Goal: Task Accomplishment & Management: Manage account settings

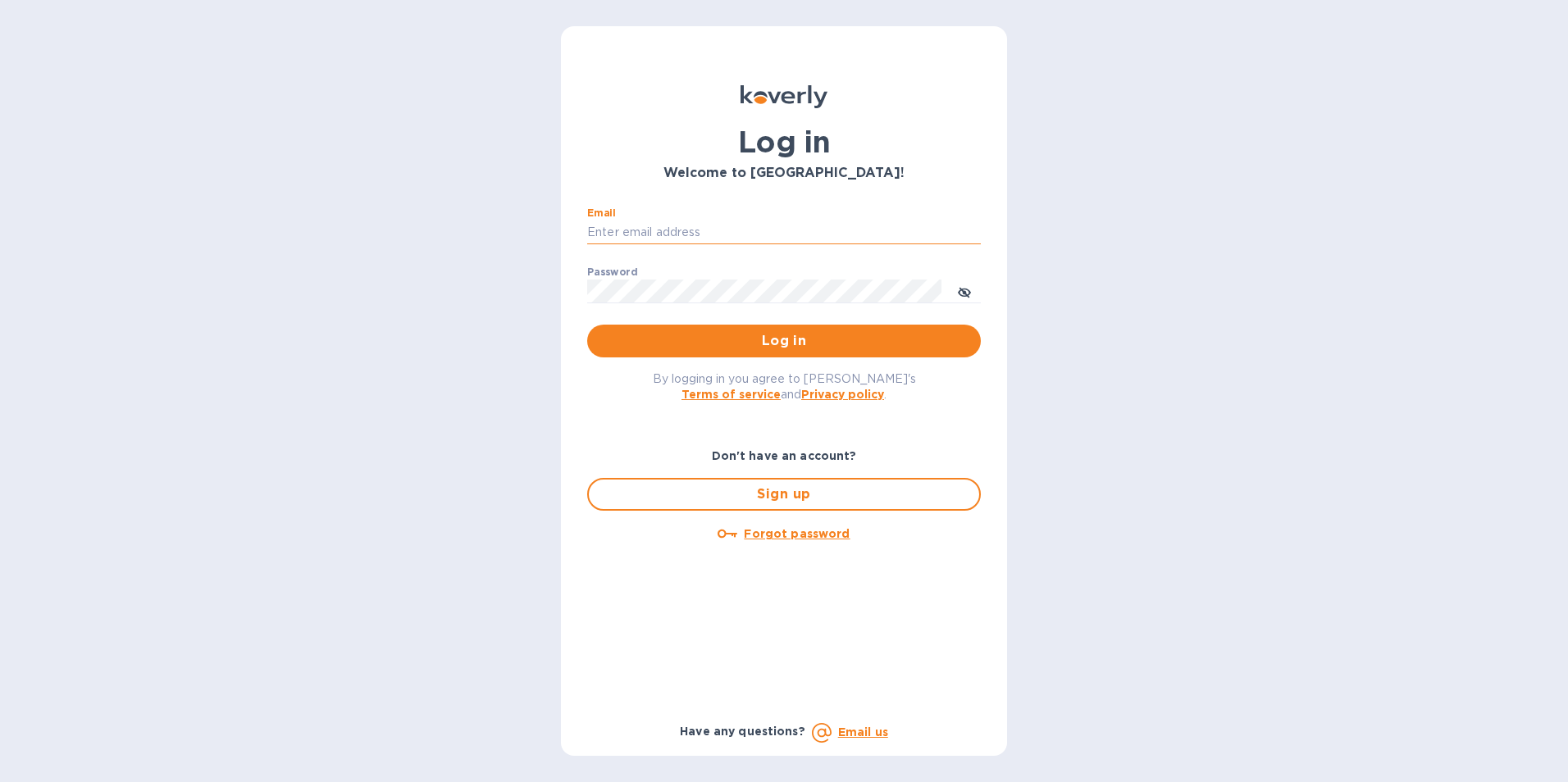
click at [634, 223] on input "Email" at bounding box center [784, 232] width 394 height 24
type input "agragg@schoenfeldinteriors.com"
click at [588, 325] on button "Log in" at bounding box center [784, 341] width 394 height 33
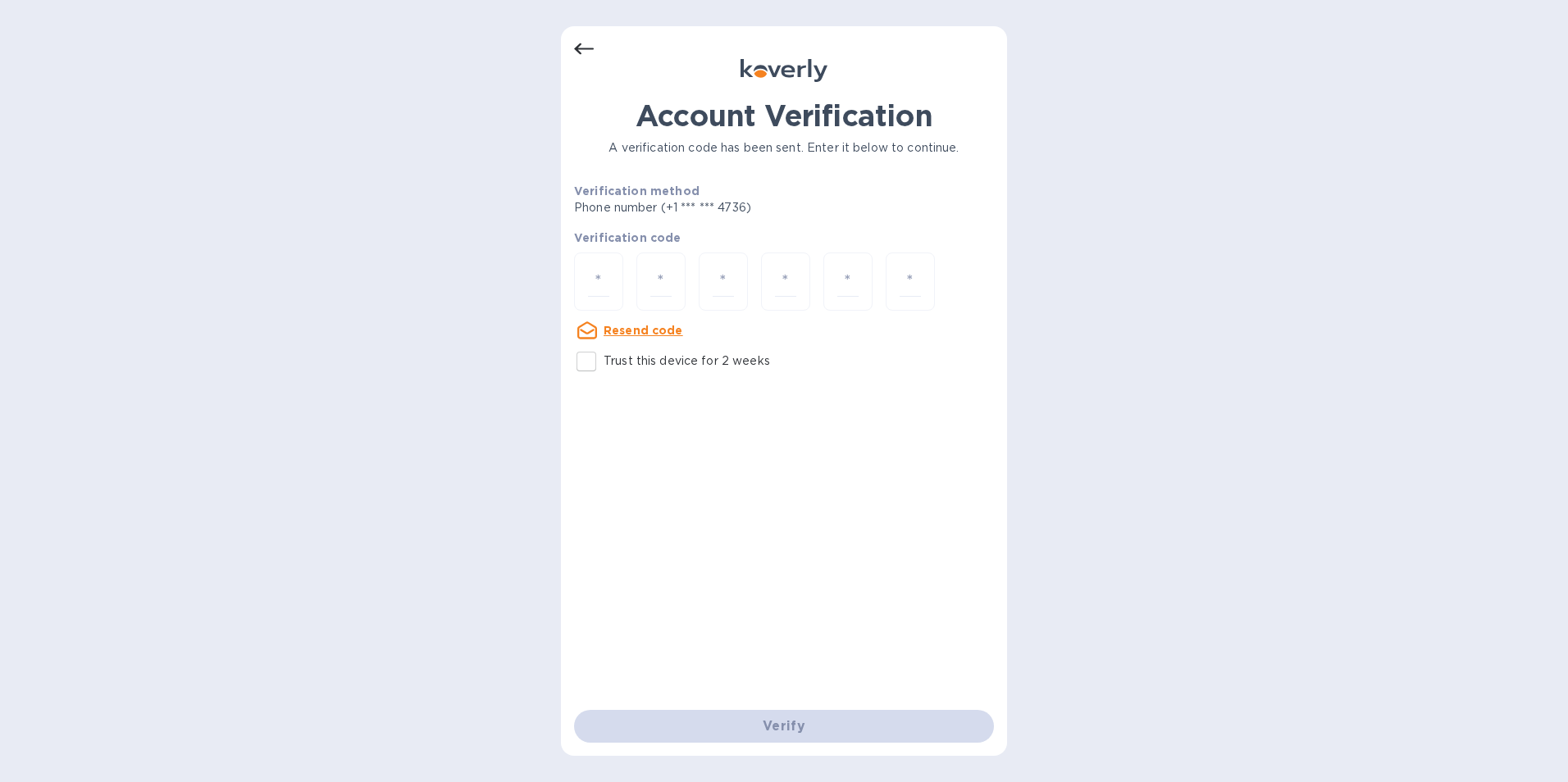
click at [588, 363] on input "Trust this device for 2 weeks" at bounding box center [586, 361] width 34 height 34
checkbox input "true"
click at [591, 287] on input "number" at bounding box center [598, 281] width 21 height 30
type input "3"
type input "8"
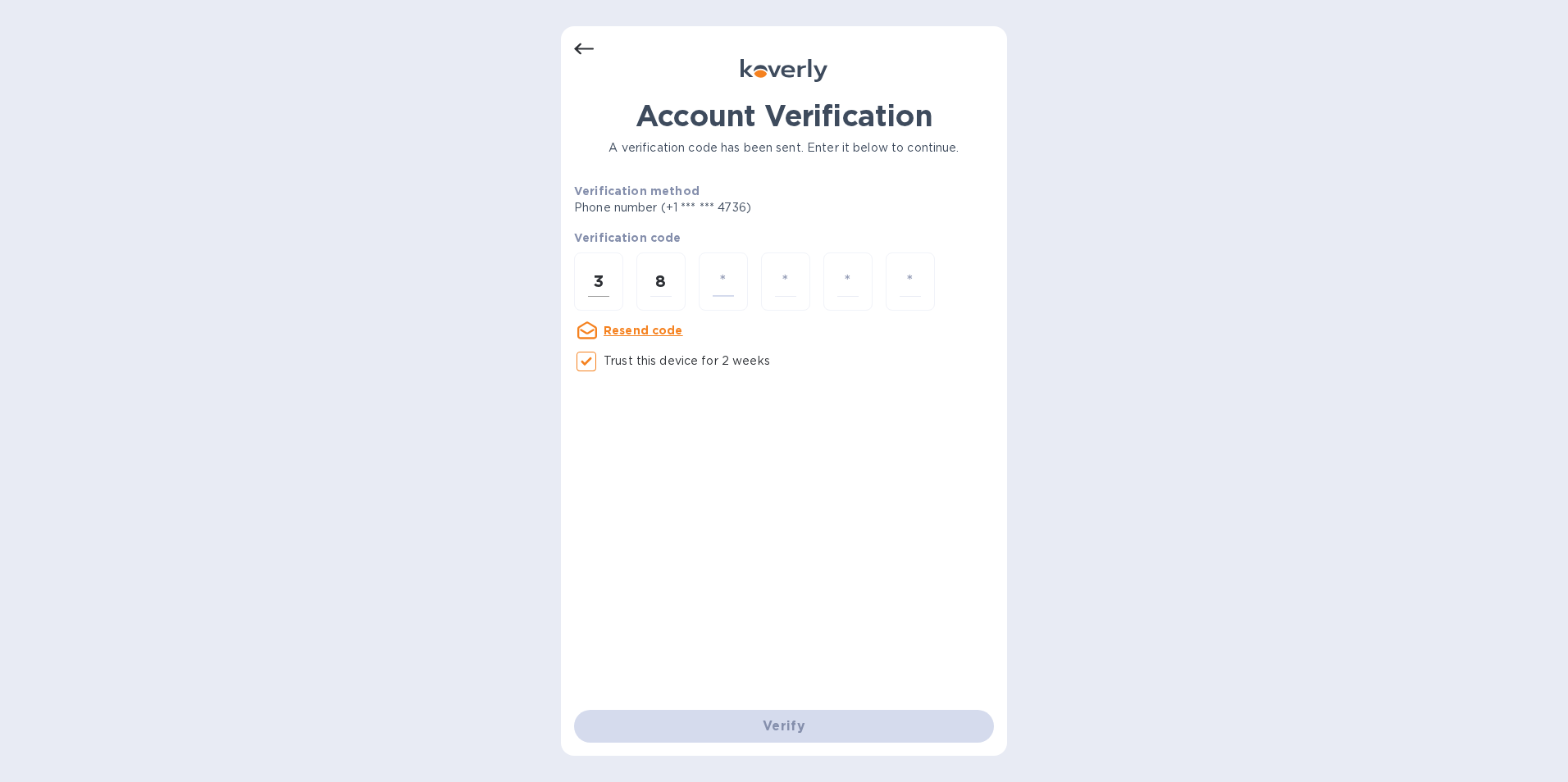
type input "6"
type input "0"
type input "6"
type input "8"
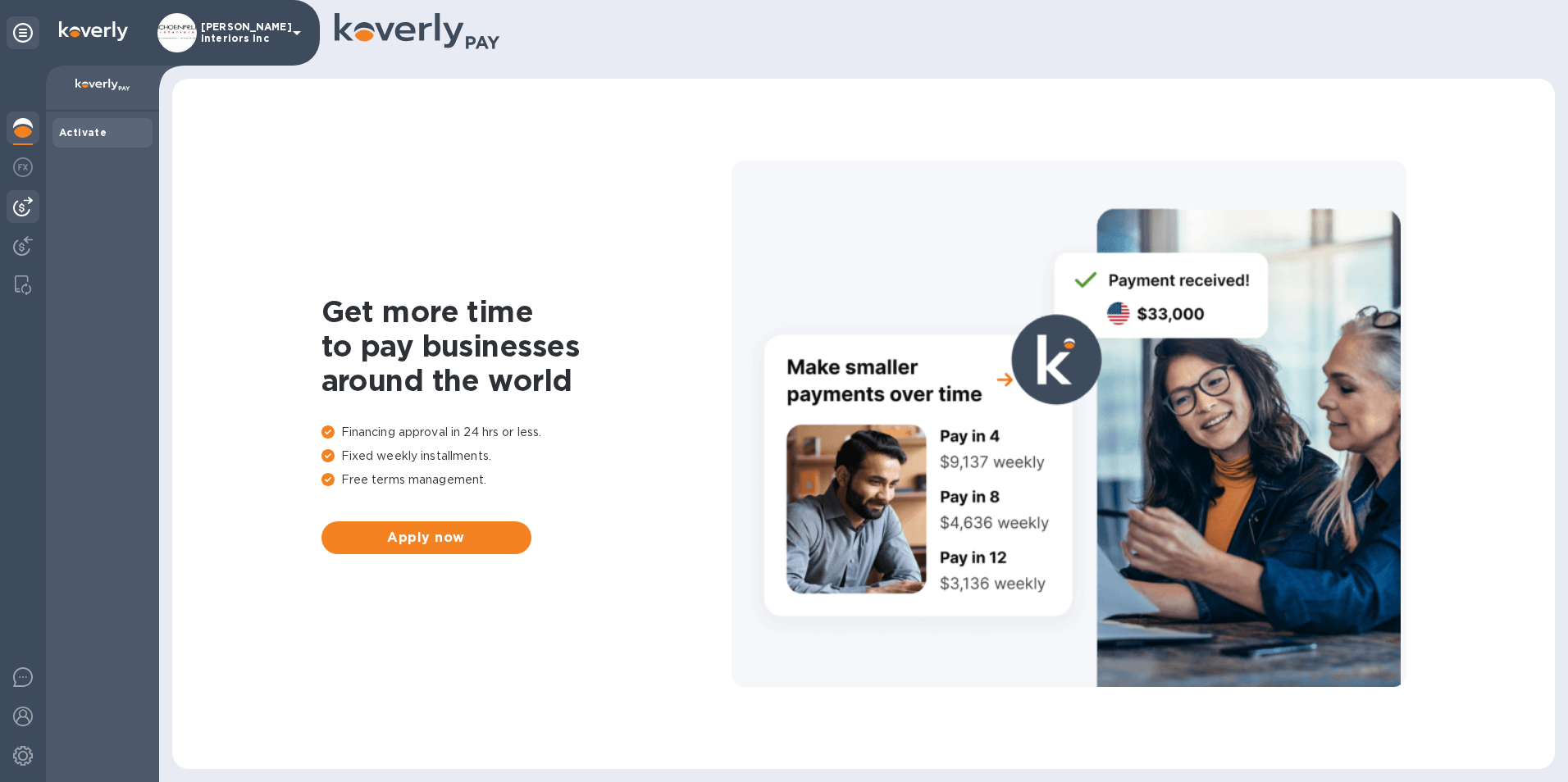
click at [28, 201] on img at bounding box center [22, 206] width 19 height 19
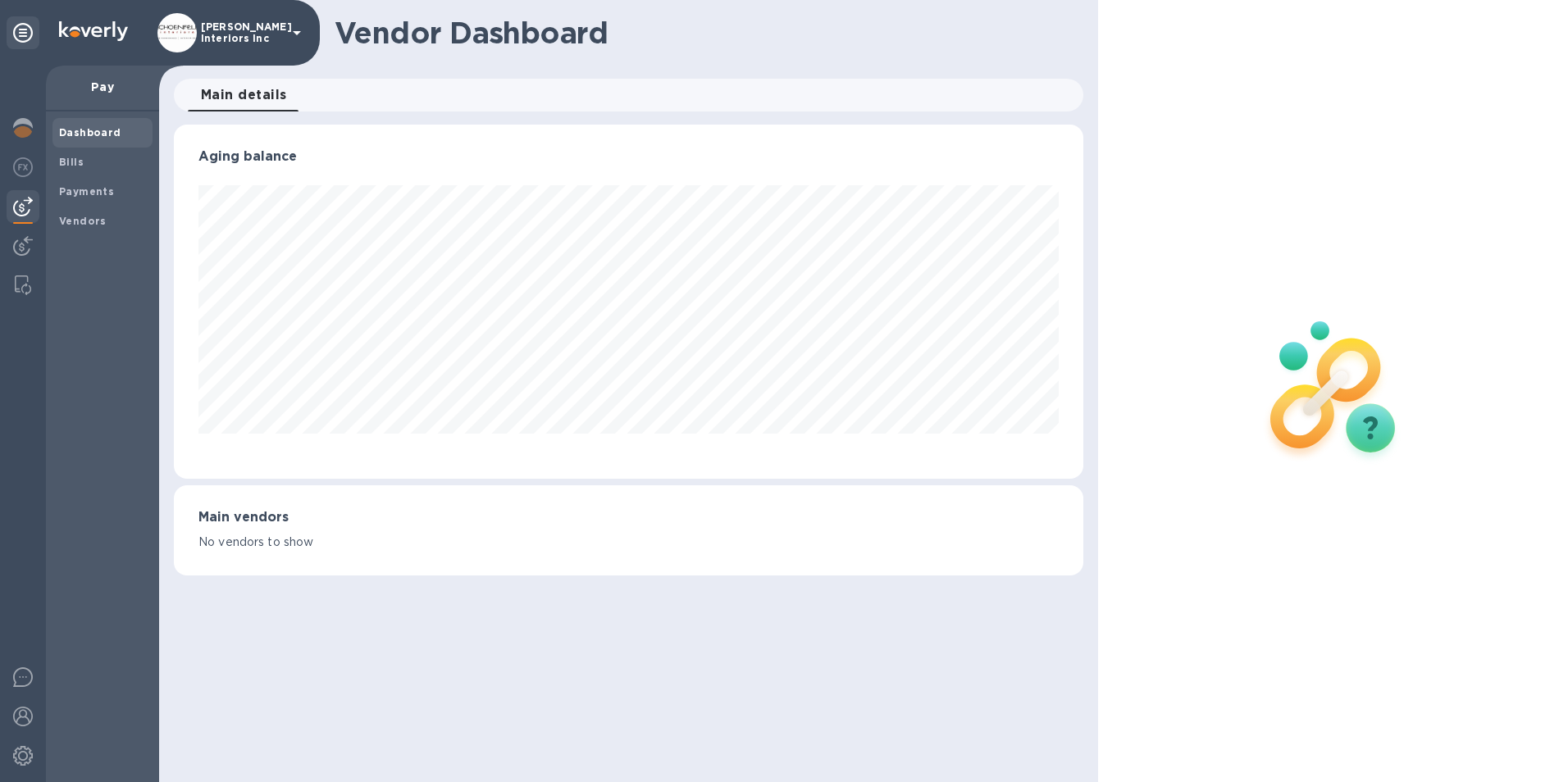
scroll to position [354, 910]
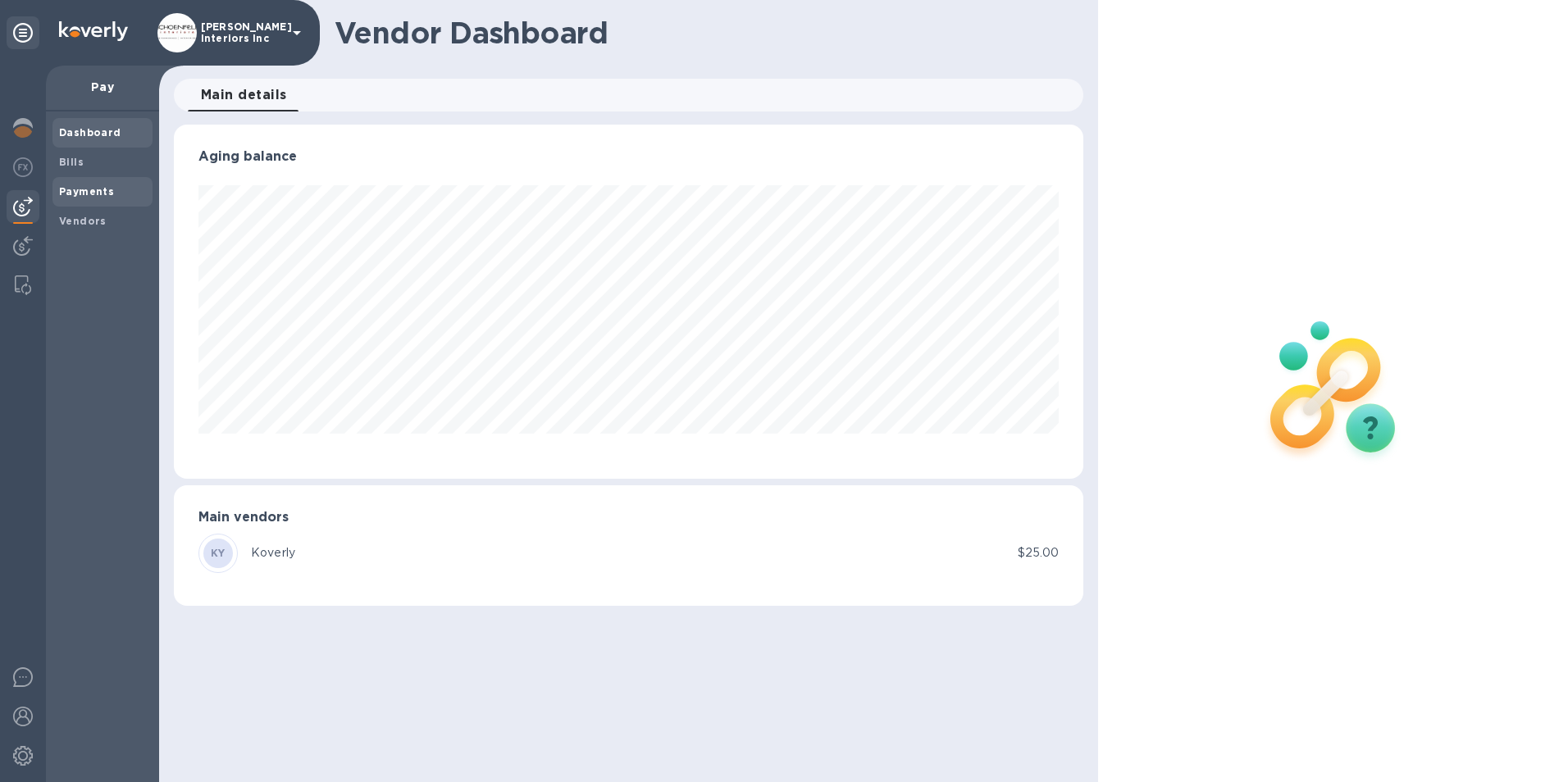
click at [76, 196] on b "Payments" at bounding box center [87, 192] width 54 height 13
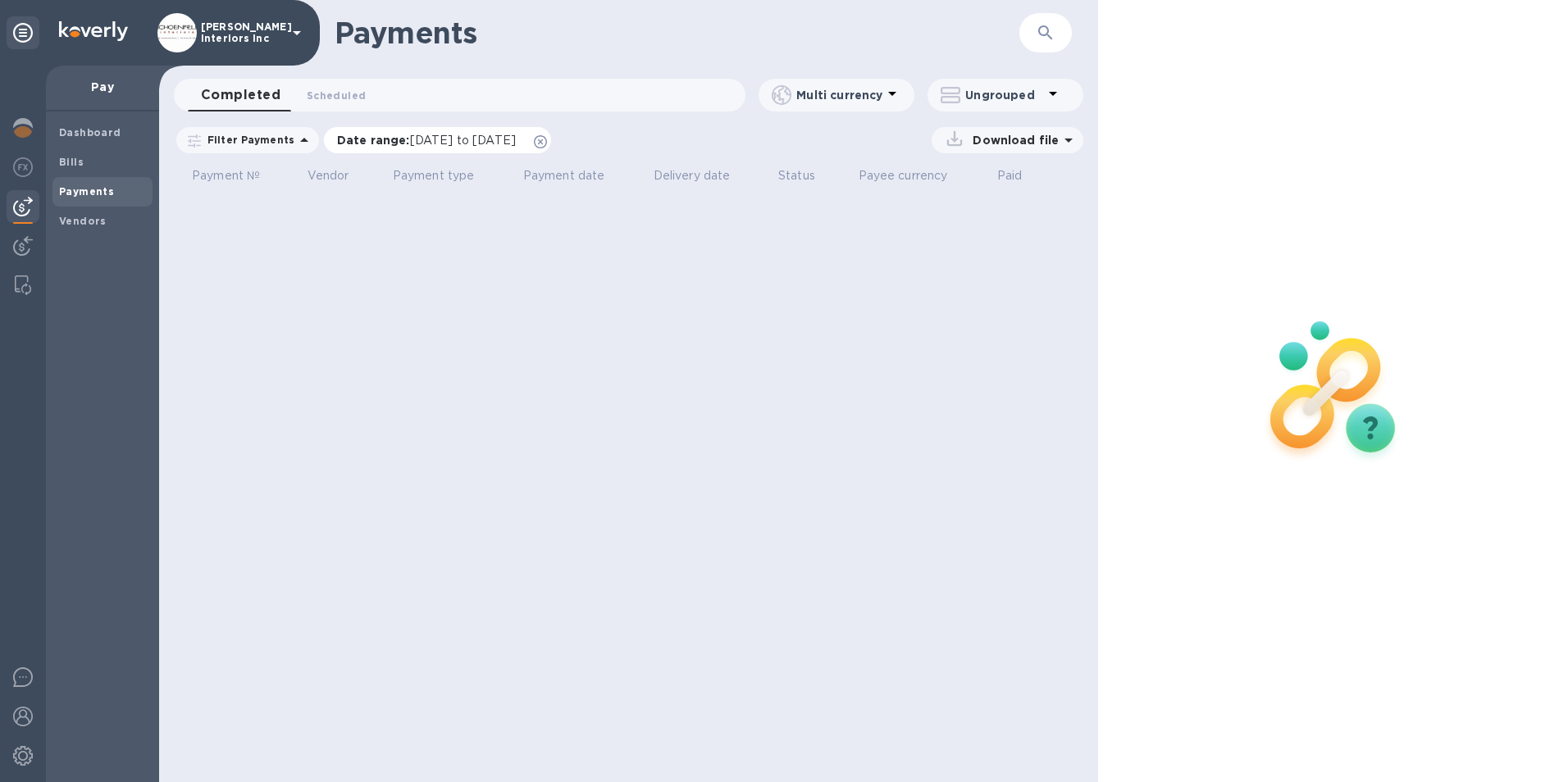
click at [524, 141] on p "Date range : [DATE] to [DATE]" at bounding box center [430, 140] width 187 height 17
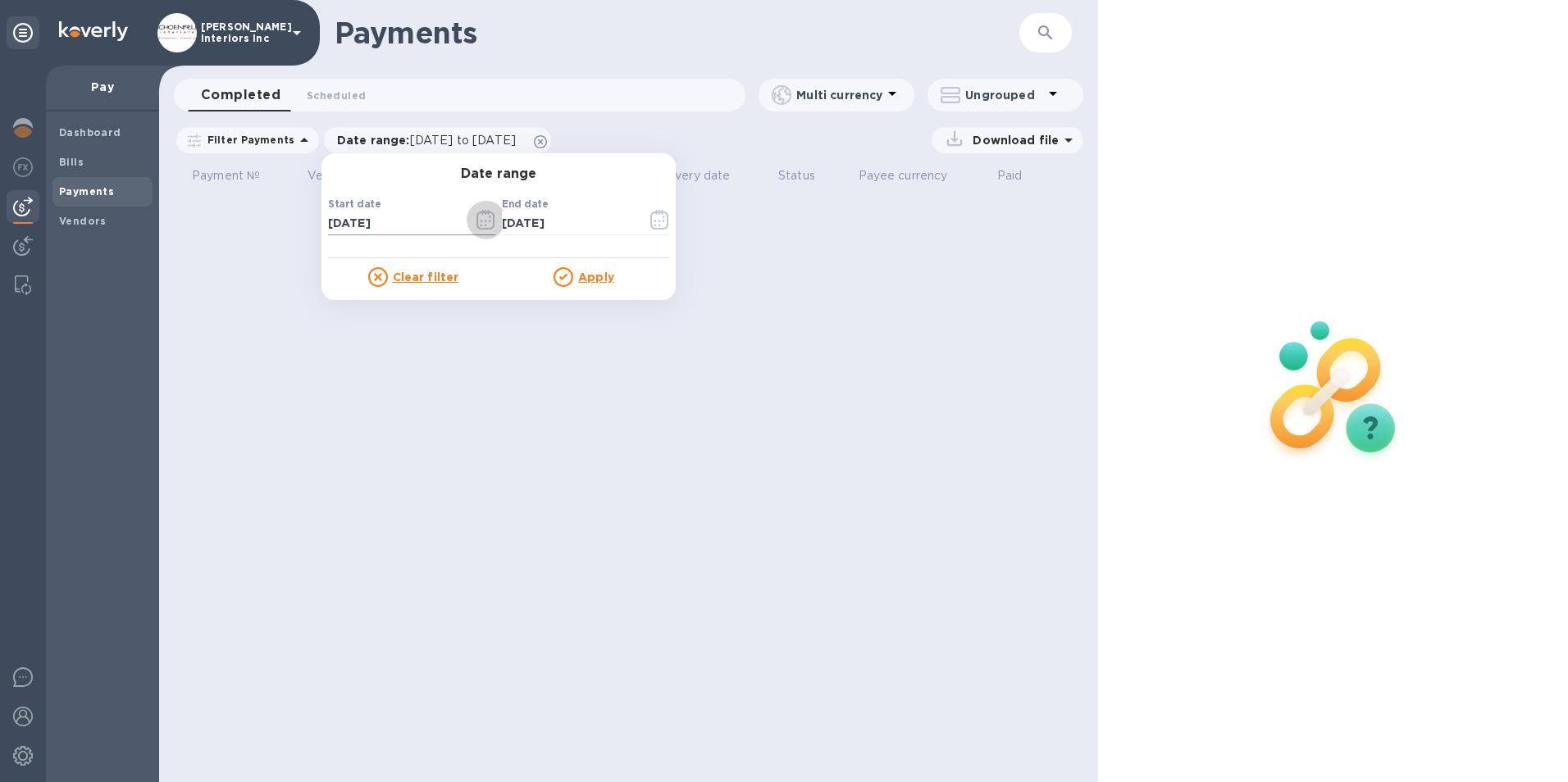
click at [483, 215] on icon "button" at bounding box center [485, 220] width 18 height 19
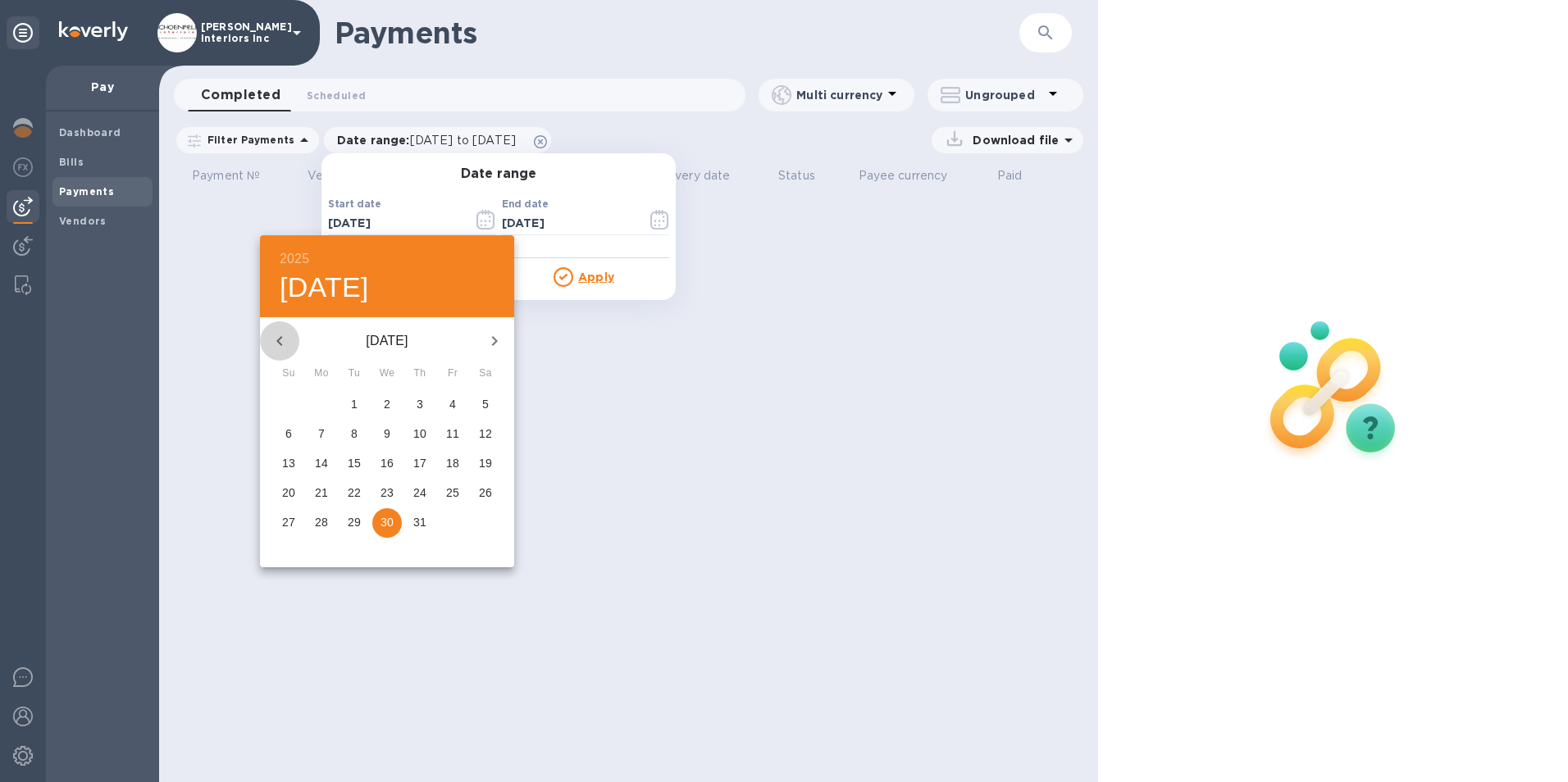
click at [278, 342] on icon "button" at bounding box center [279, 341] width 19 height 19
click at [277, 342] on icon "button" at bounding box center [279, 341] width 19 height 19
click at [483, 399] on p "1" at bounding box center [485, 404] width 7 height 17
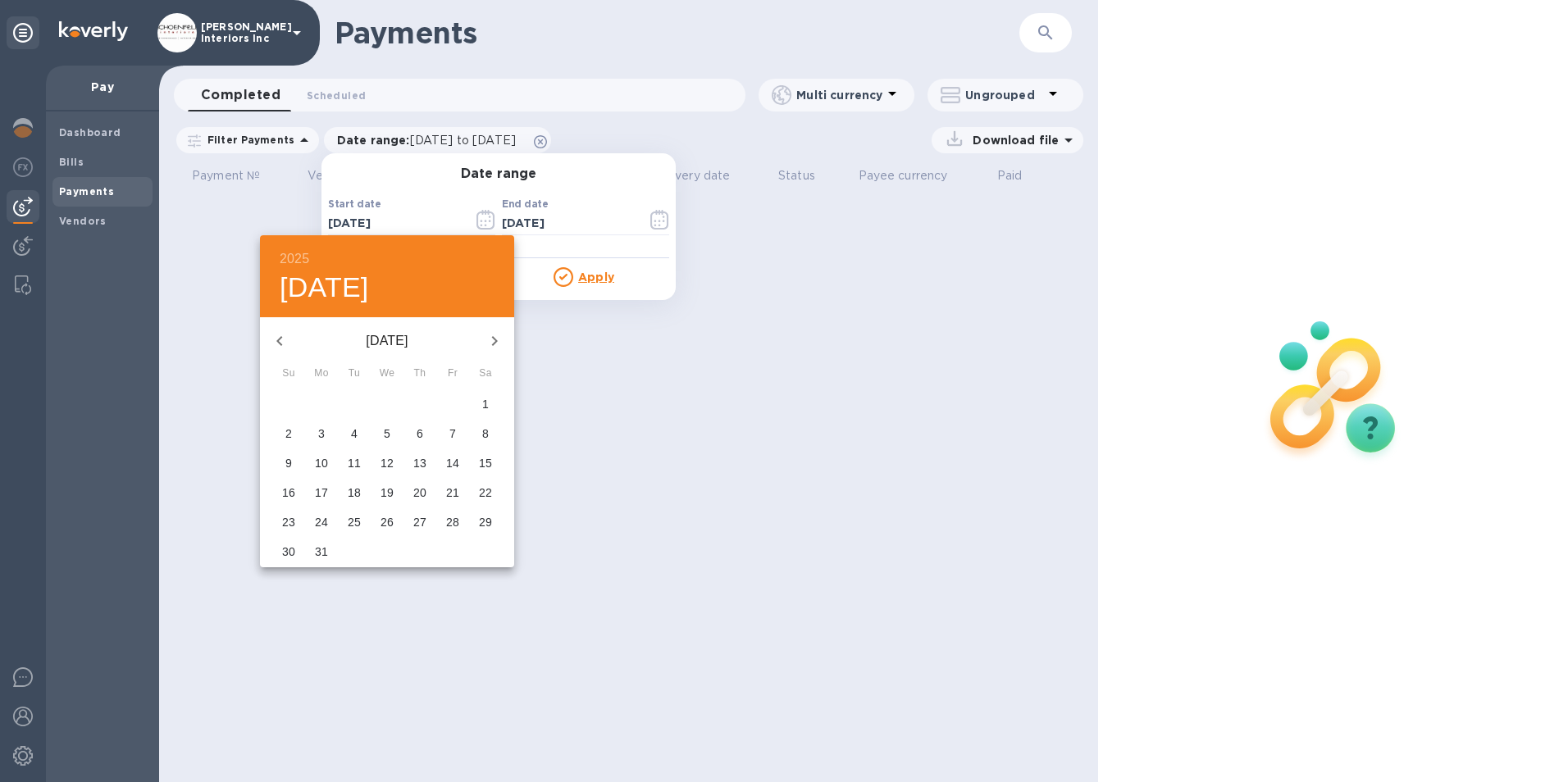
type input "[DATE]"
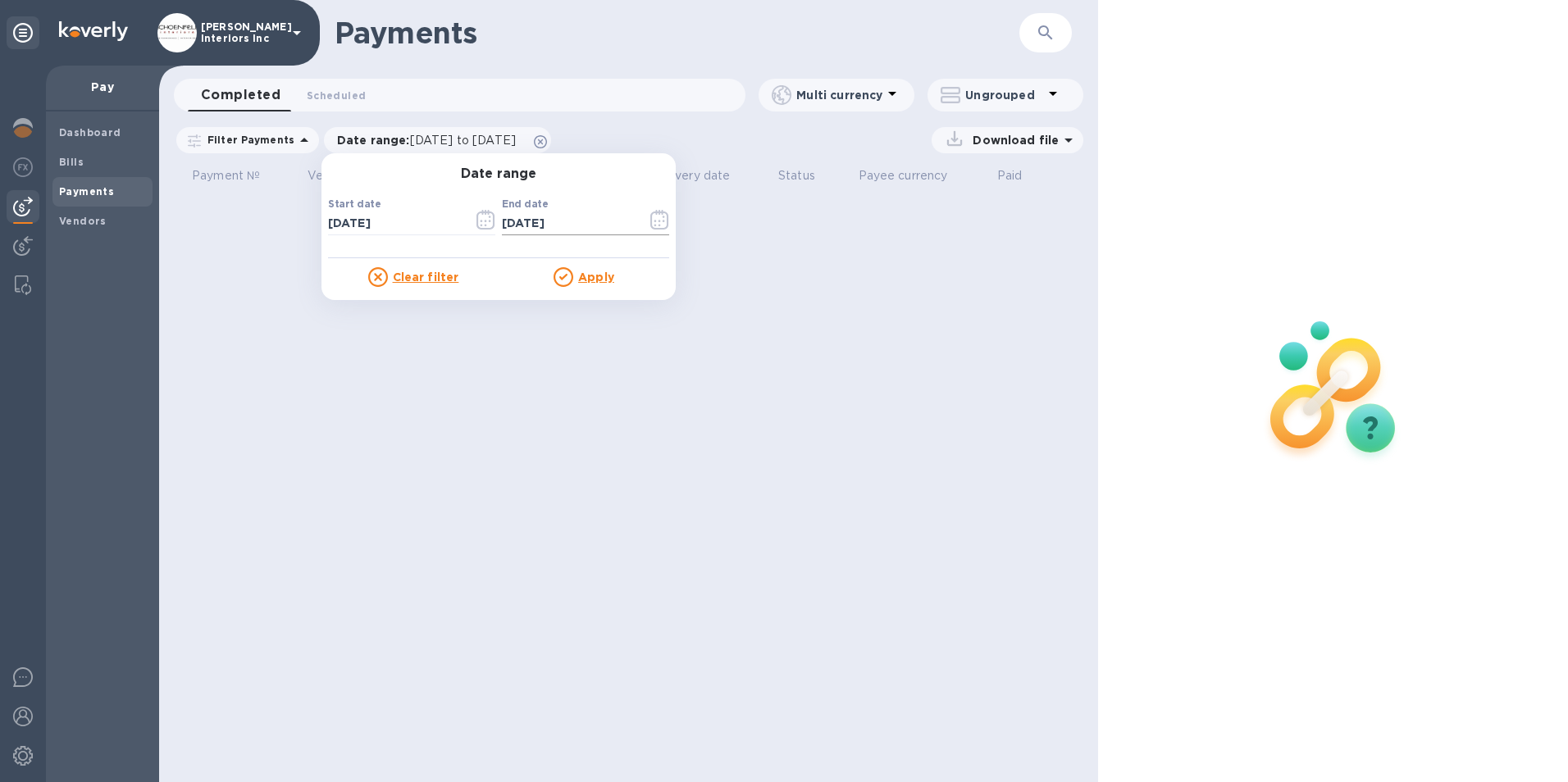
click at [657, 224] on icon "button" at bounding box center [659, 220] width 18 height 19
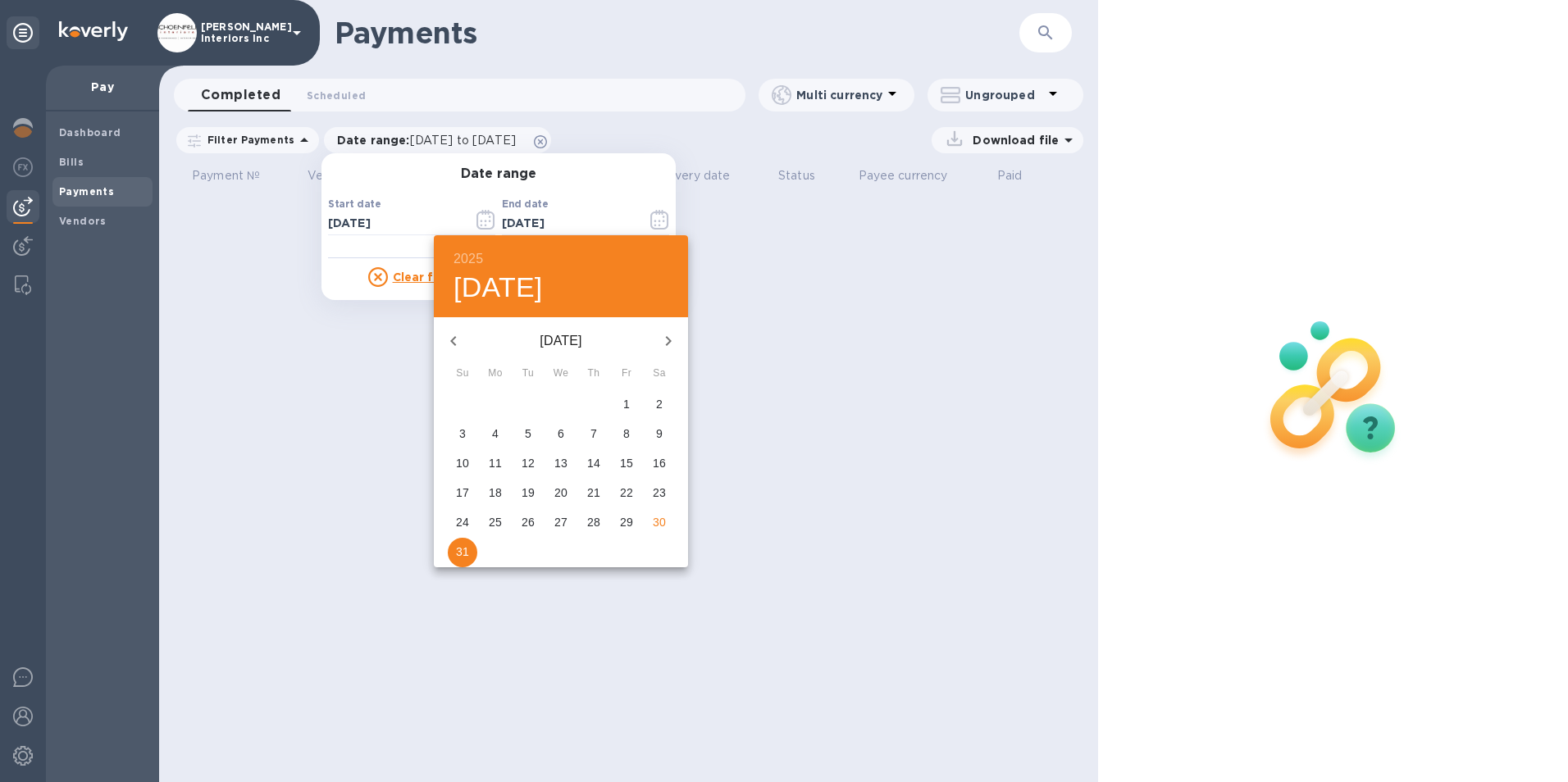
click at [449, 338] on icon "button" at bounding box center [453, 341] width 19 height 19
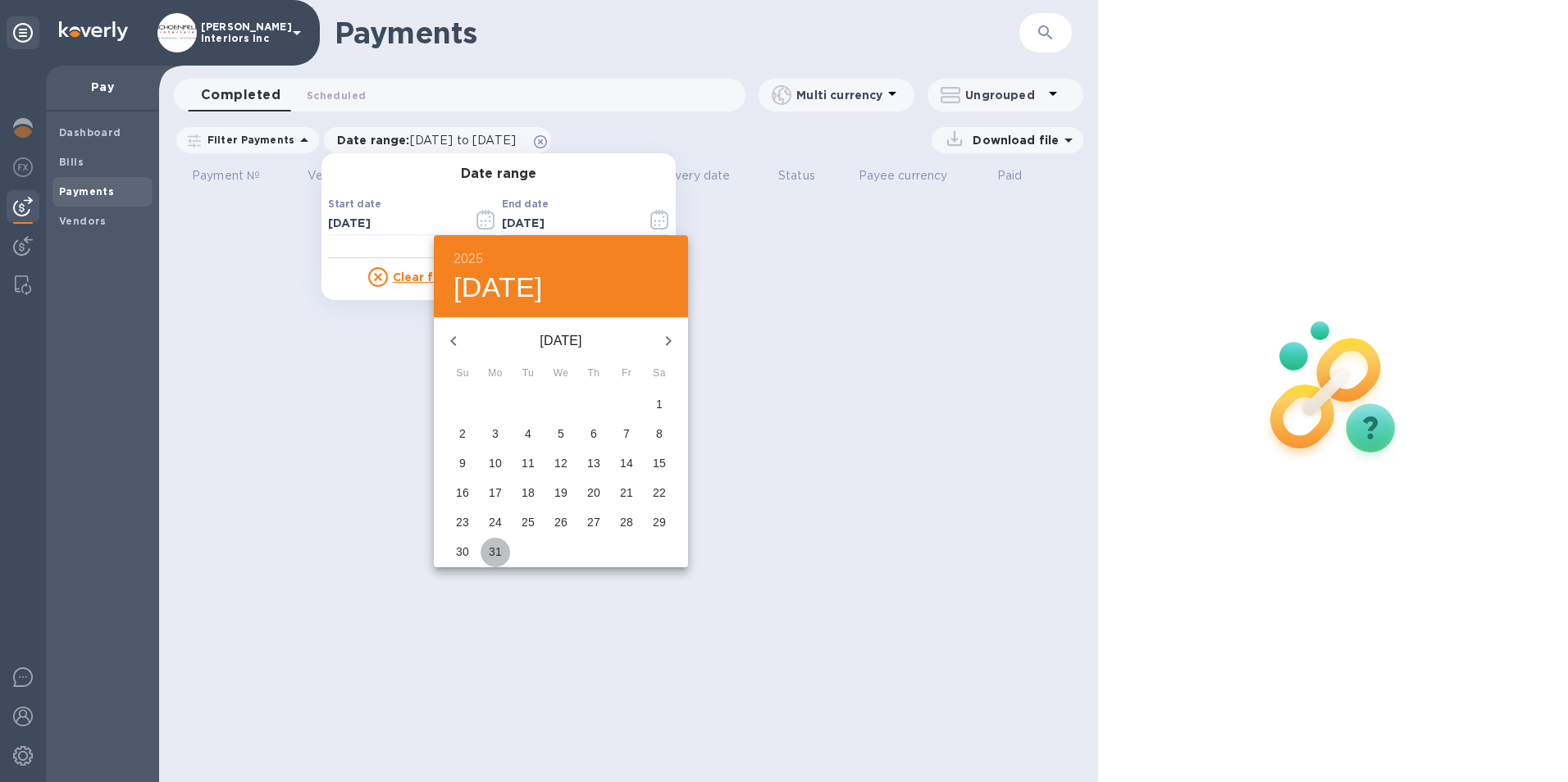
click at [494, 549] on p "31" at bounding box center [494, 551] width 13 height 17
type input "[DATE]"
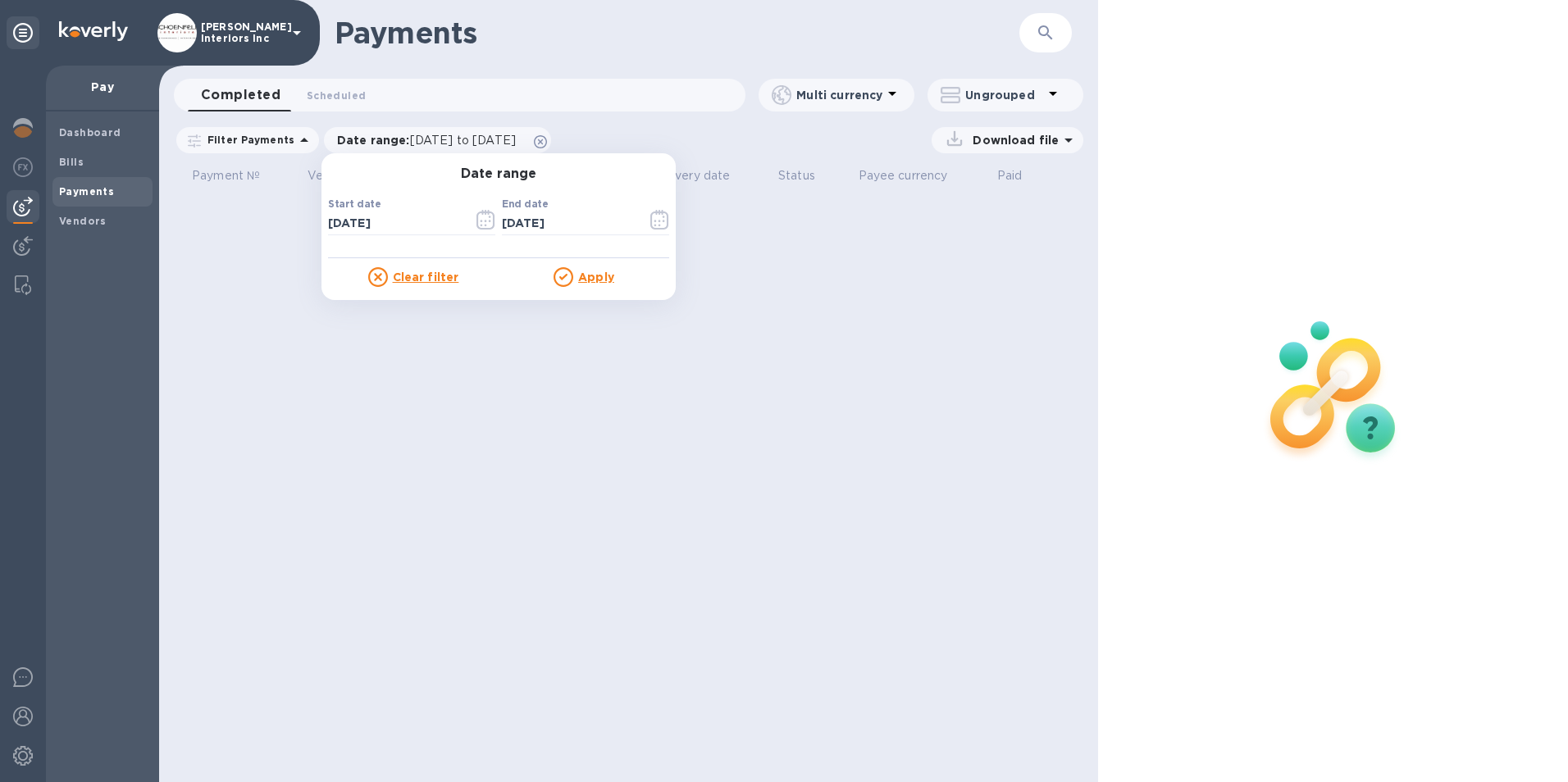
click at [588, 277] on u "Apply" at bounding box center [595, 276] width 36 height 13
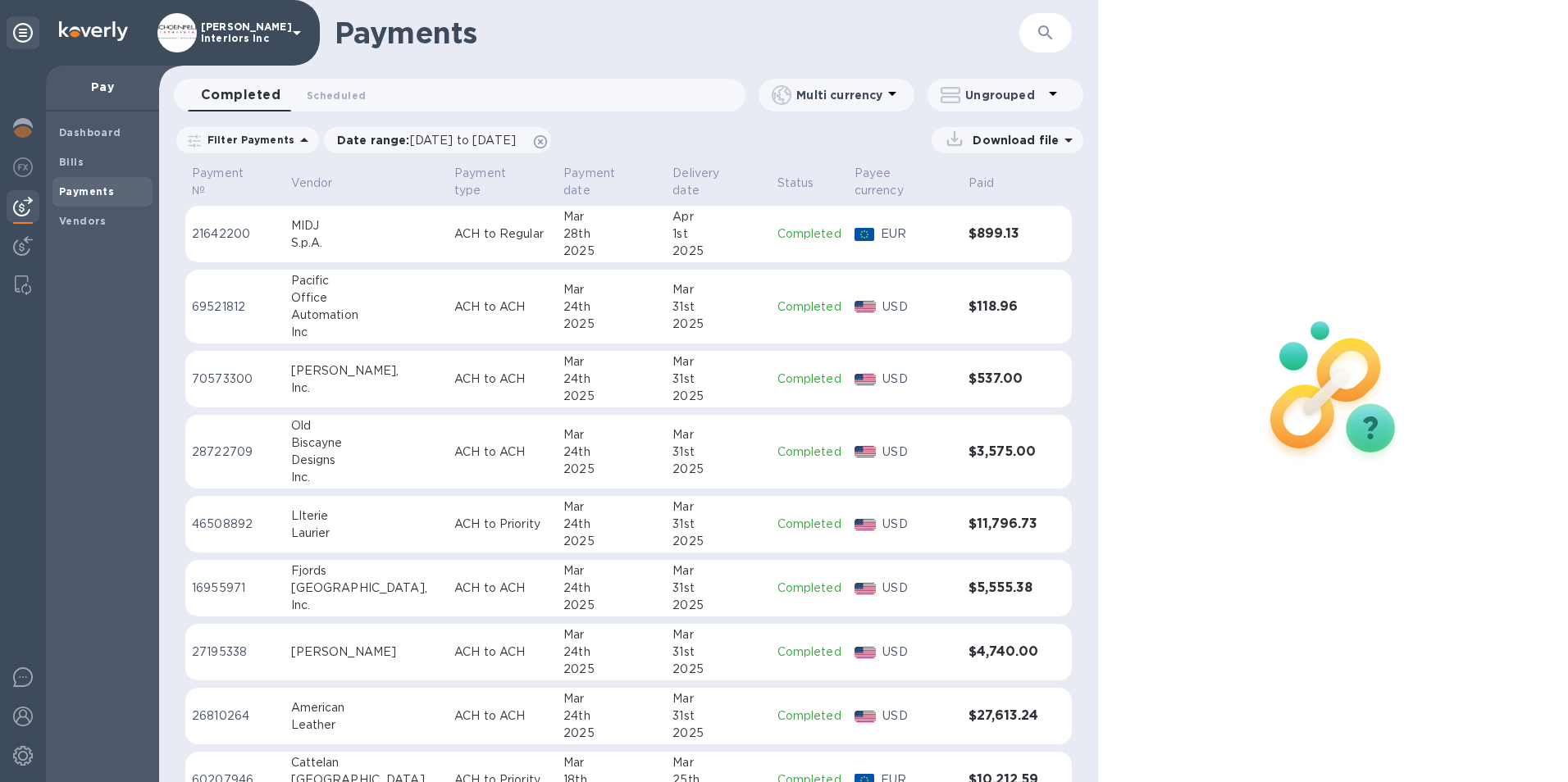
click at [953, 140] on icon at bounding box center [954, 139] width 23 height 23
click at [953, 249] on p "Payments summary" at bounding box center [995, 250] width 144 height 17
click at [850, 256] on p "XLSX file" at bounding box center [837, 255] width 54 height 17
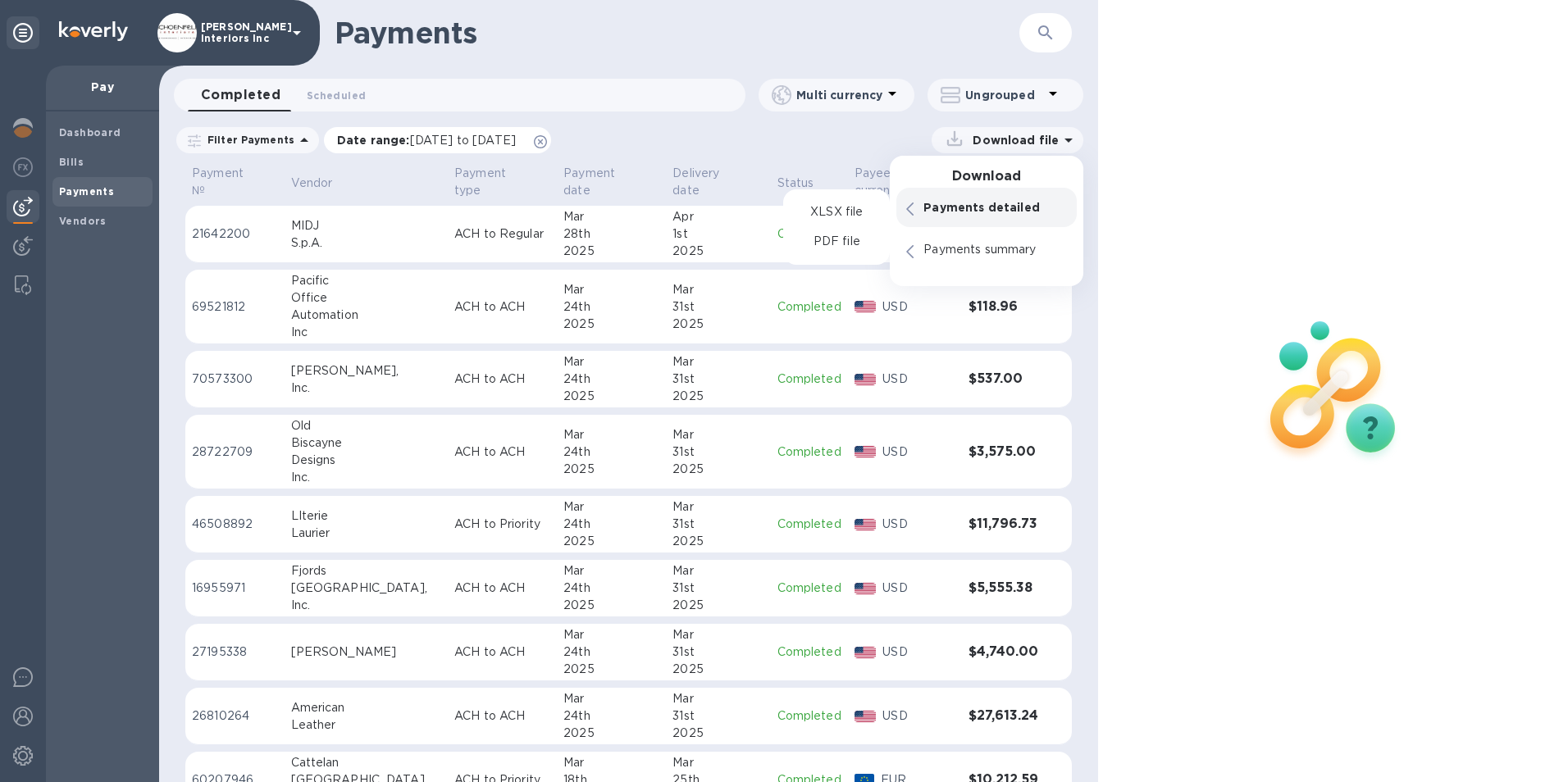
click at [516, 138] on span "[DATE] to [DATE]" at bounding box center [463, 139] width 106 height 13
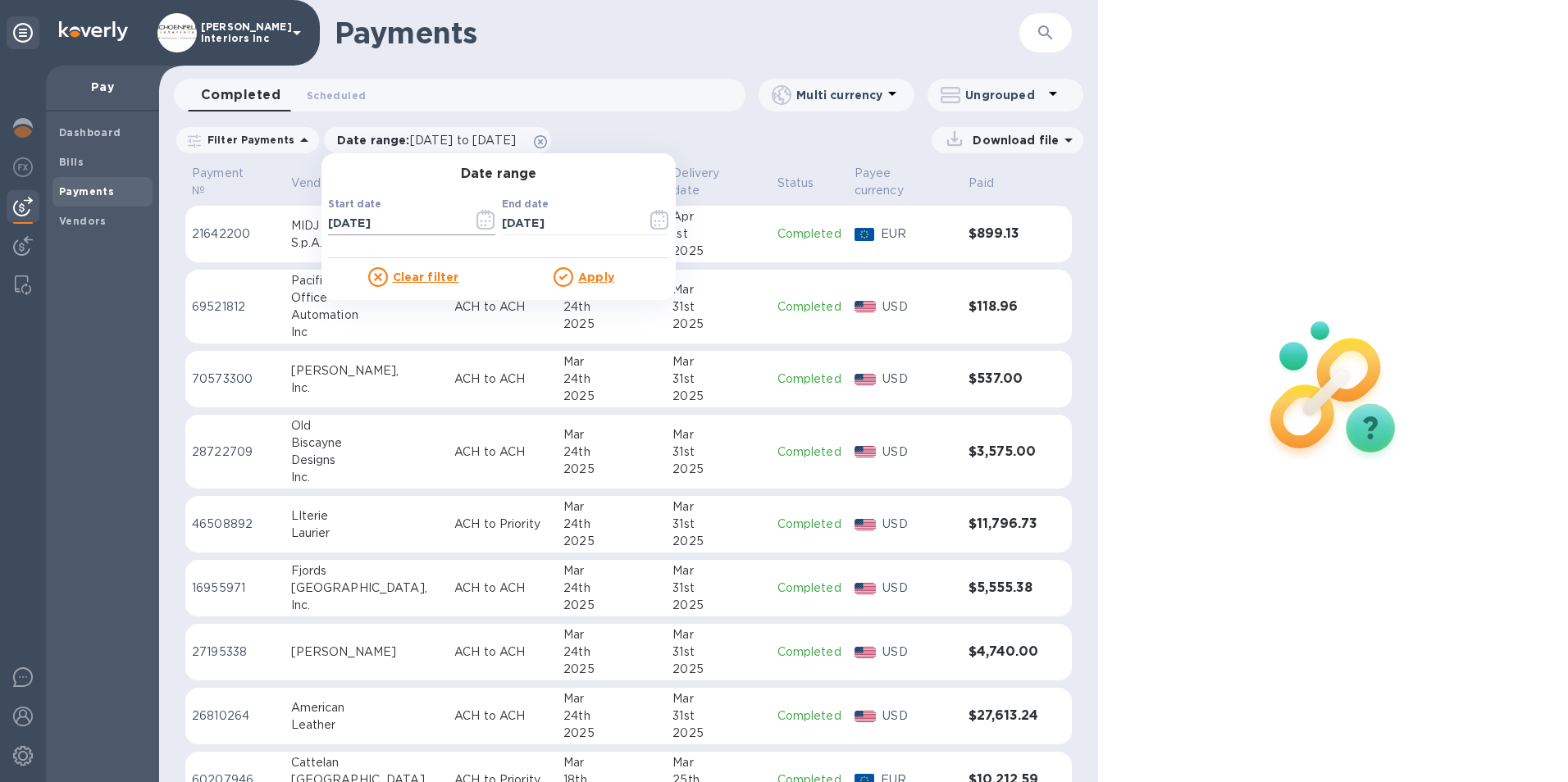
click at [477, 216] on icon "button" at bounding box center [485, 220] width 18 height 19
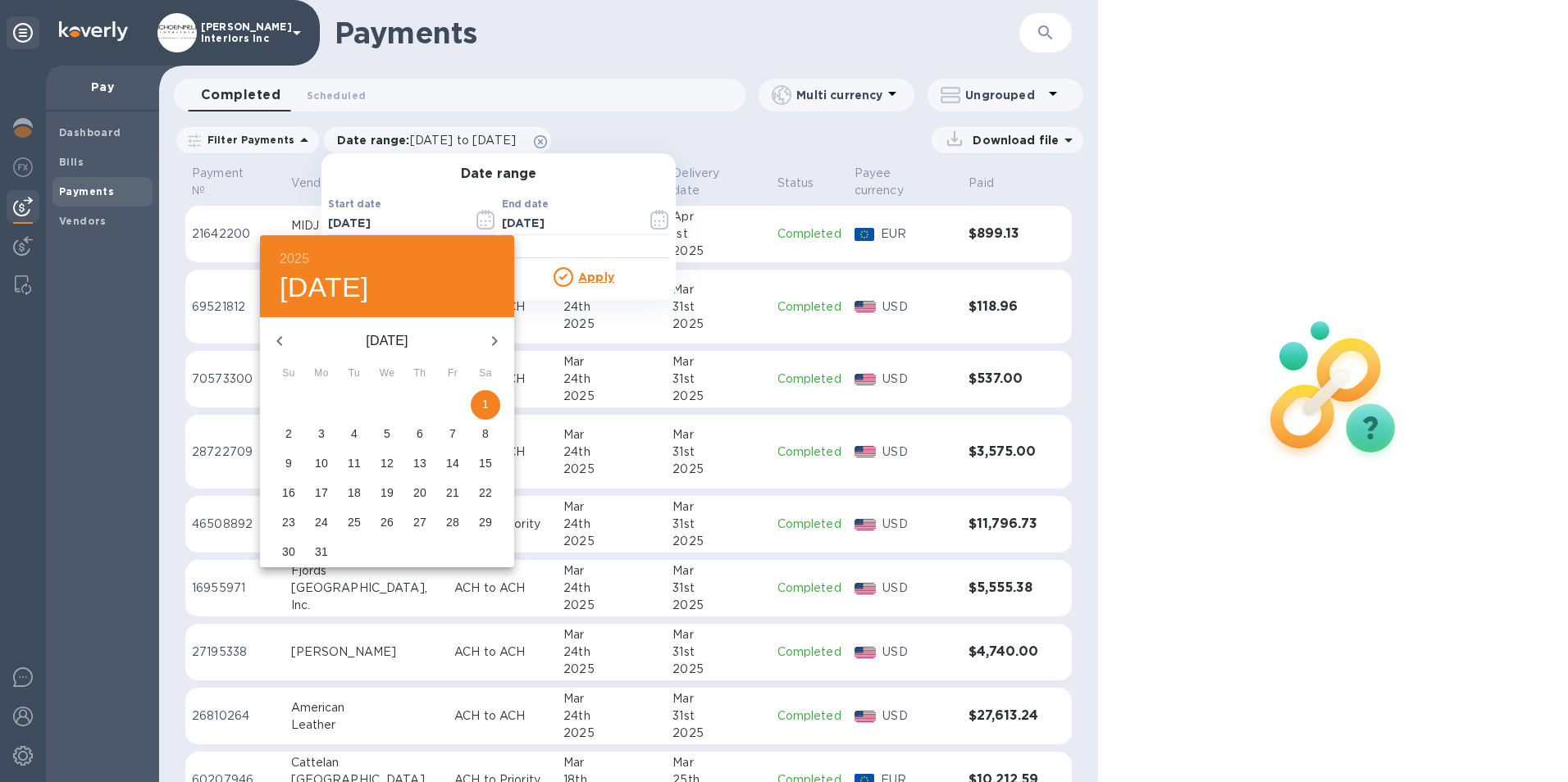
click at [282, 347] on icon "button" at bounding box center [279, 341] width 19 height 19
click at [481, 404] on span "1" at bounding box center [485, 404] width 29 height 17
type input "[DATE]"
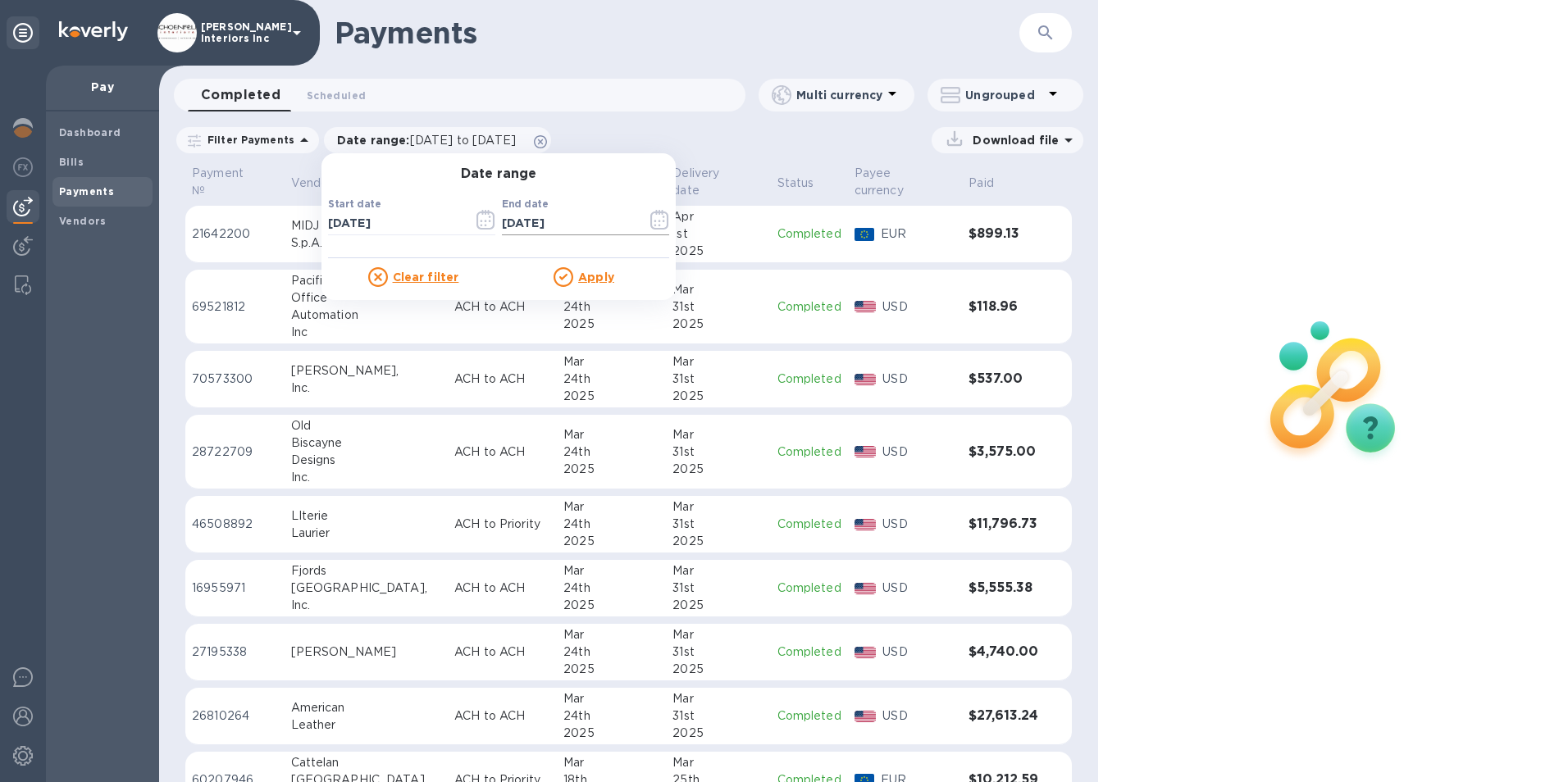
click at [653, 219] on icon "button" at bounding box center [659, 220] width 18 height 19
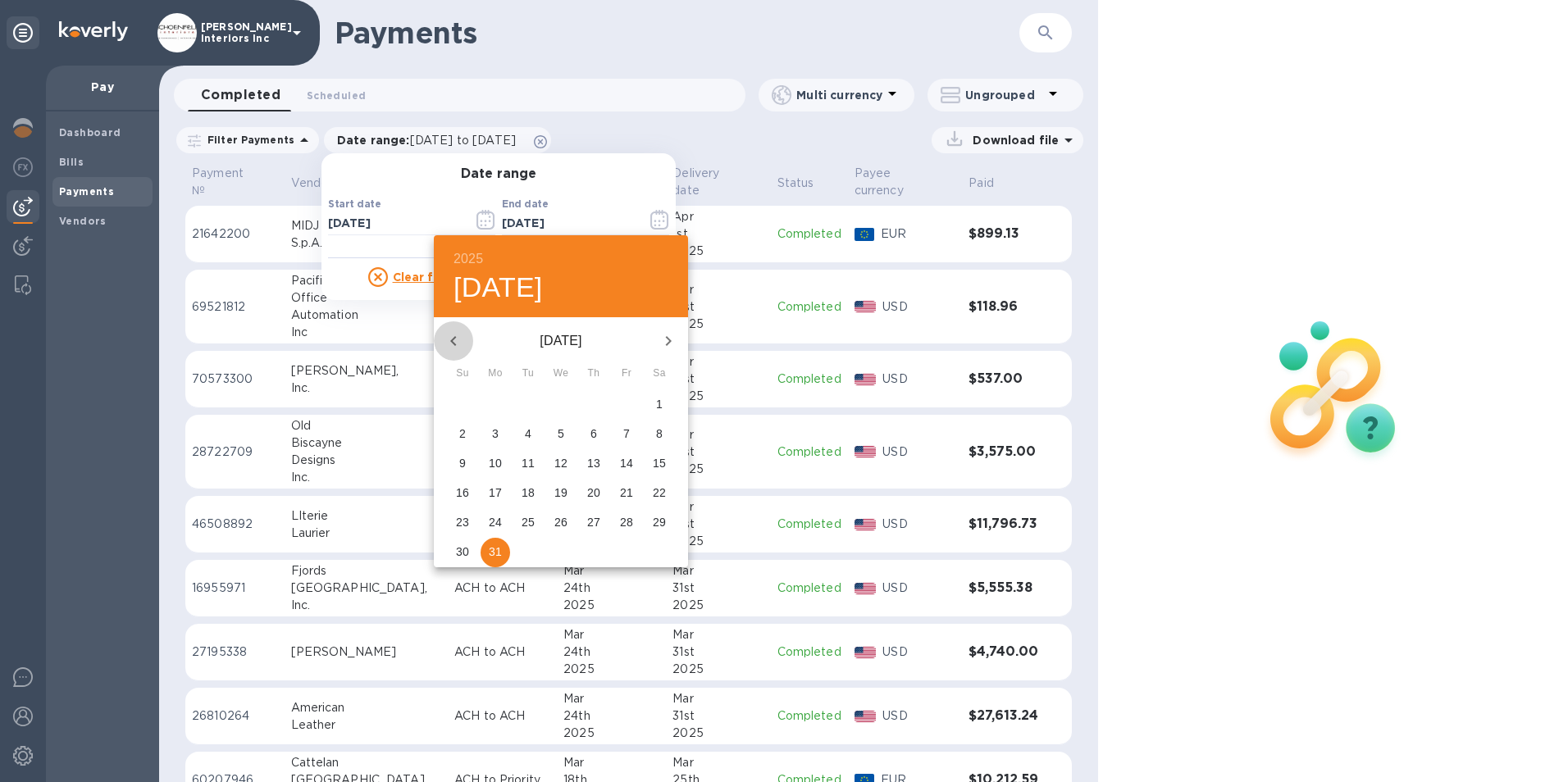
click at [449, 338] on icon "button" at bounding box center [453, 341] width 19 height 19
click at [629, 516] on p "28" at bounding box center [625, 522] width 13 height 17
type input "[DATE]"
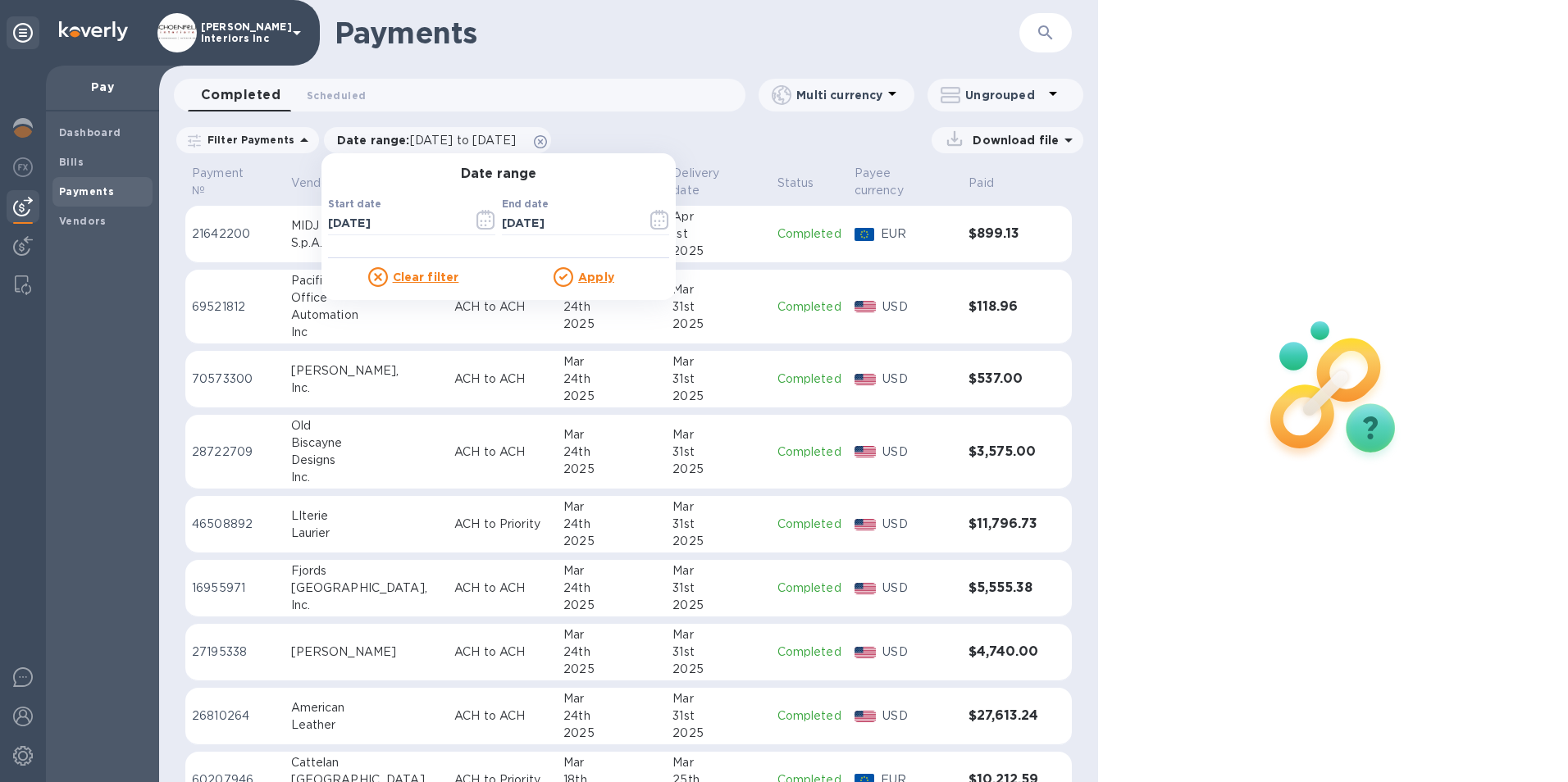
click at [590, 277] on u "Apply" at bounding box center [595, 276] width 36 height 13
